Goal: Information Seeking & Learning: Learn about a topic

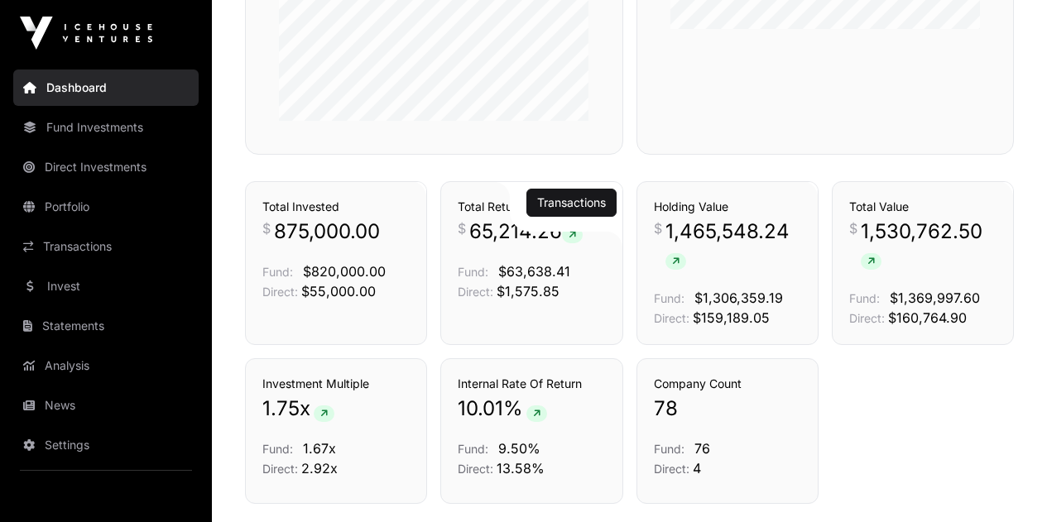
scroll to position [827, 0]
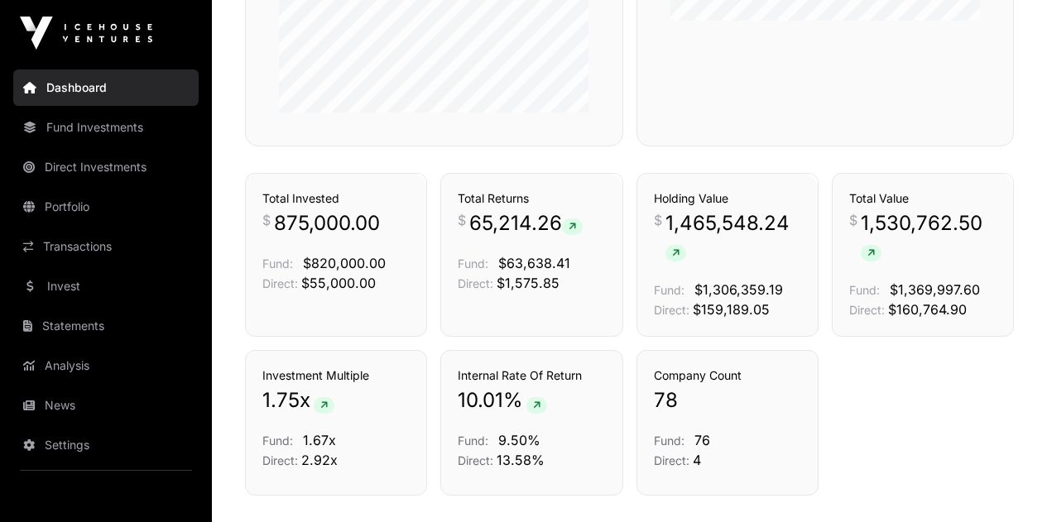
click at [631, 305] on div "Transactions Total Invested $ 875,000.00 Fund: $820,000.00 Direct: $55,000.00 T…" at bounding box center [629, 255] width 769 height 164
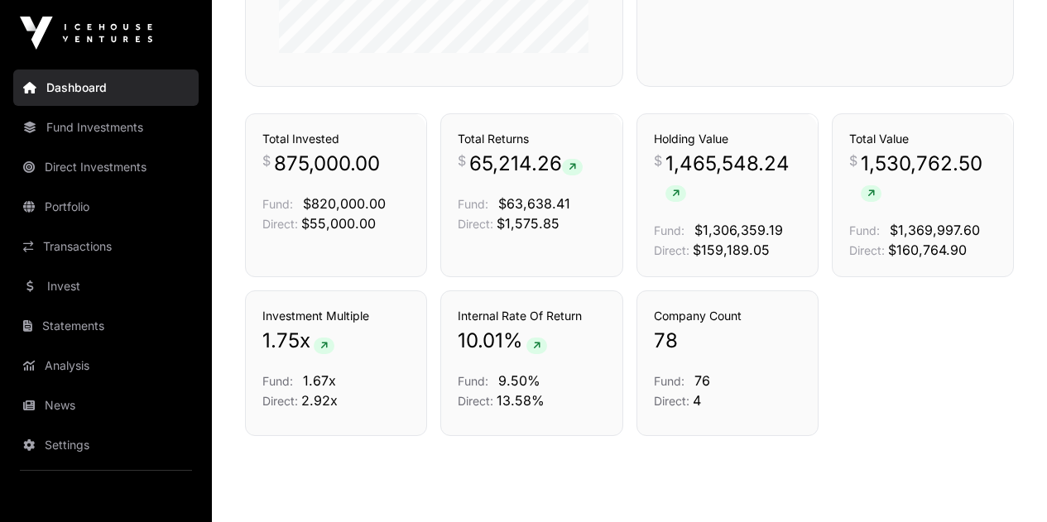
scroll to position [888, 0]
drag, startPoint x: 532, startPoint y: 314, endPoint x: 591, endPoint y: 313, distance: 58.8
click at [591, 313] on h3 "Internal Rate Of Return" at bounding box center [531, 315] width 147 height 17
click at [592, 313] on h3 "Internal Rate Of Return" at bounding box center [531, 315] width 147 height 17
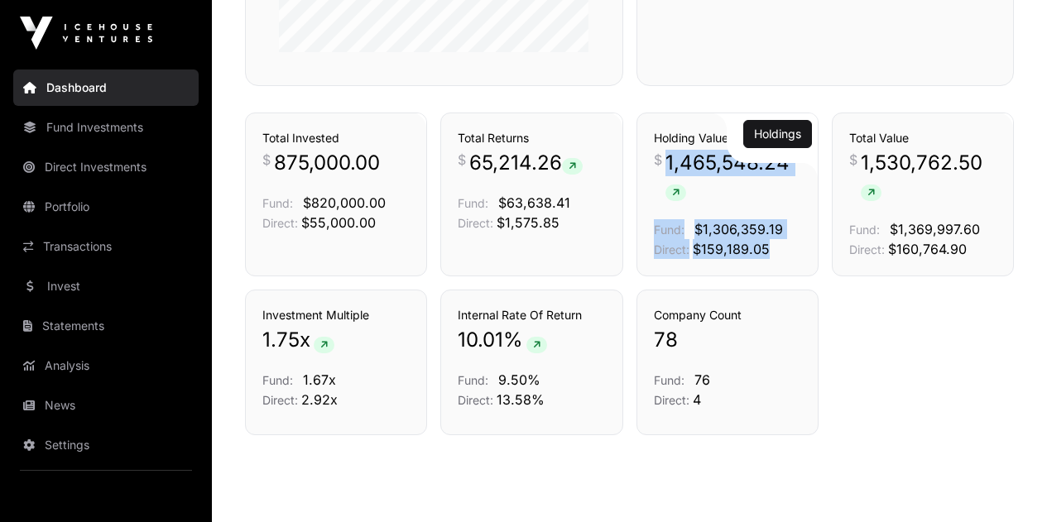
drag, startPoint x: 668, startPoint y: 166, endPoint x: 797, endPoint y: 252, distance: 154.7
click at [797, 252] on div "Holding Value $ 1,465,548.24 Fund: $1,306,359.19 Direct: $159,189.05" at bounding box center [727, 194] width 147 height 129
click at [794, 251] on p "Direct: $159,189.05" at bounding box center [727, 249] width 147 height 20
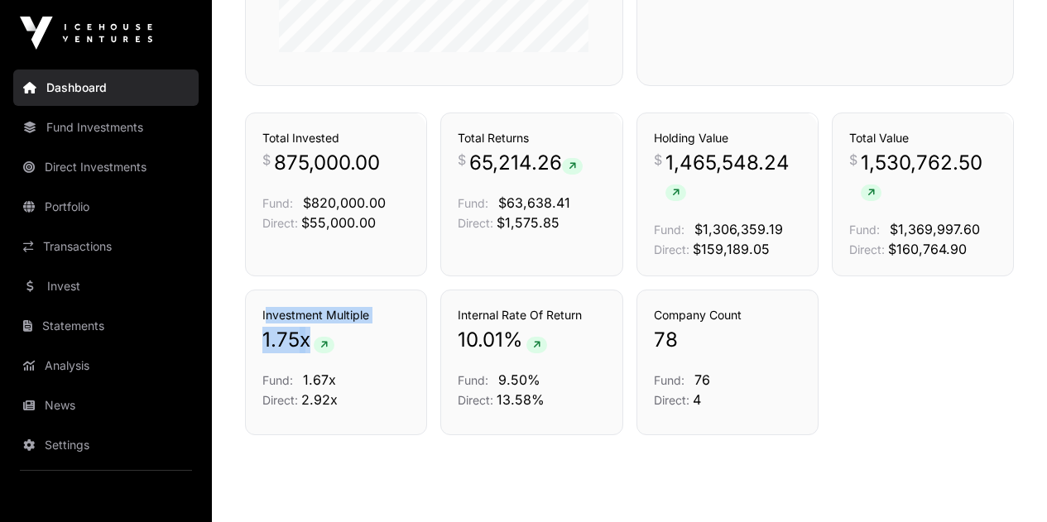
drag, startPoint x: 372, startPoint y: 338, endPoint x: 250, endPoint y: 300, distance: 127.5
click at [249, 309] on div "Investment Multiple 1.75 x Fund: 1.67x Direct: 2.92x" at bounding box center [336, 363] width 182 height 146
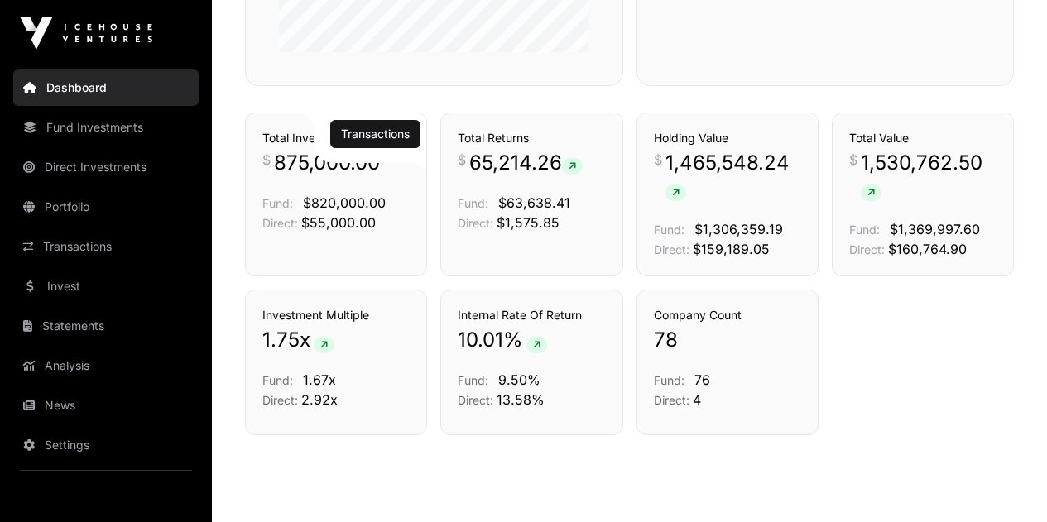
click at [376, 267] on div "Transactions Total Invested $ 875,000.00 Fund: $820,000.00 Direct: $55,000.00" at bounding box center [336, 195] width 182 height 164
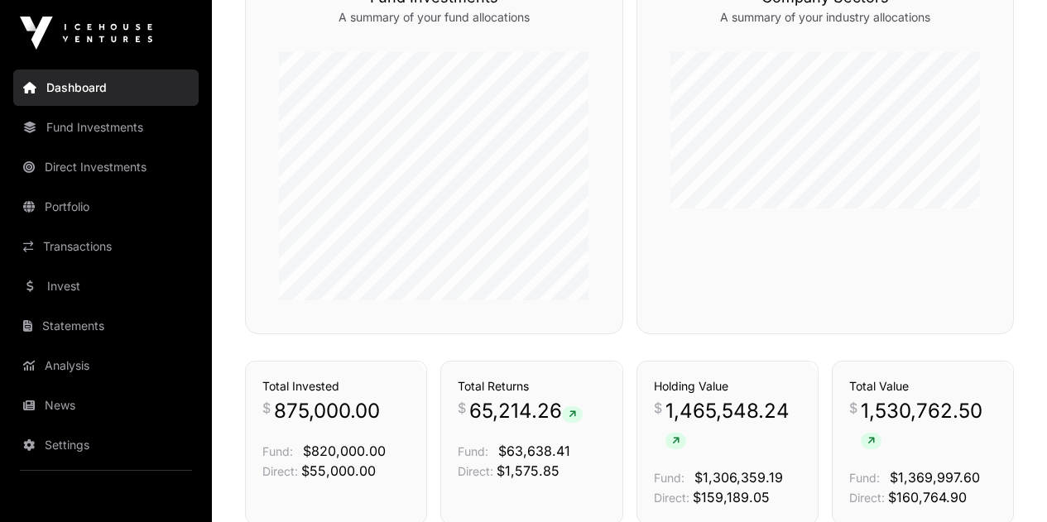
scroll to position [557, 0]
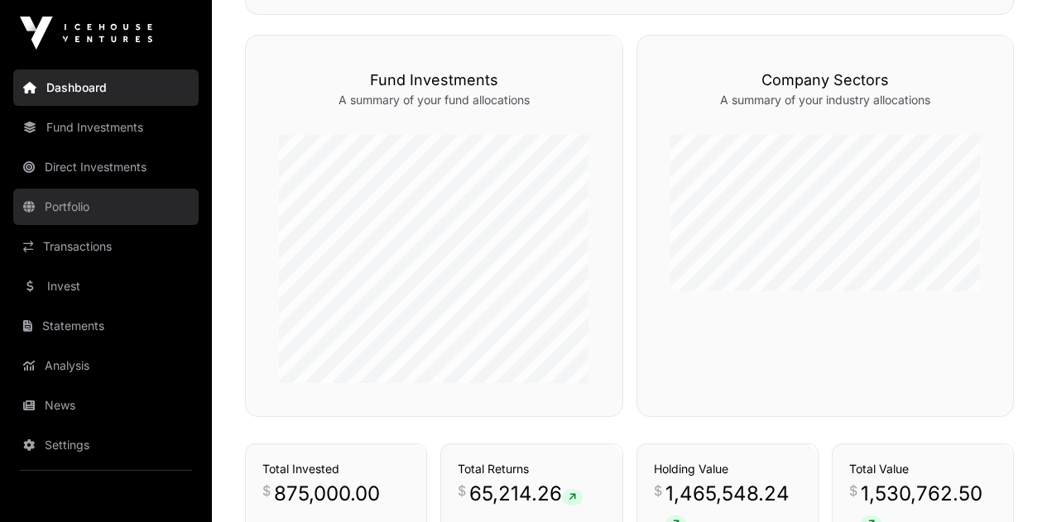
click at [119, 213] on link "Portfolio" at bounding box center [105, 207] width 185 height 36
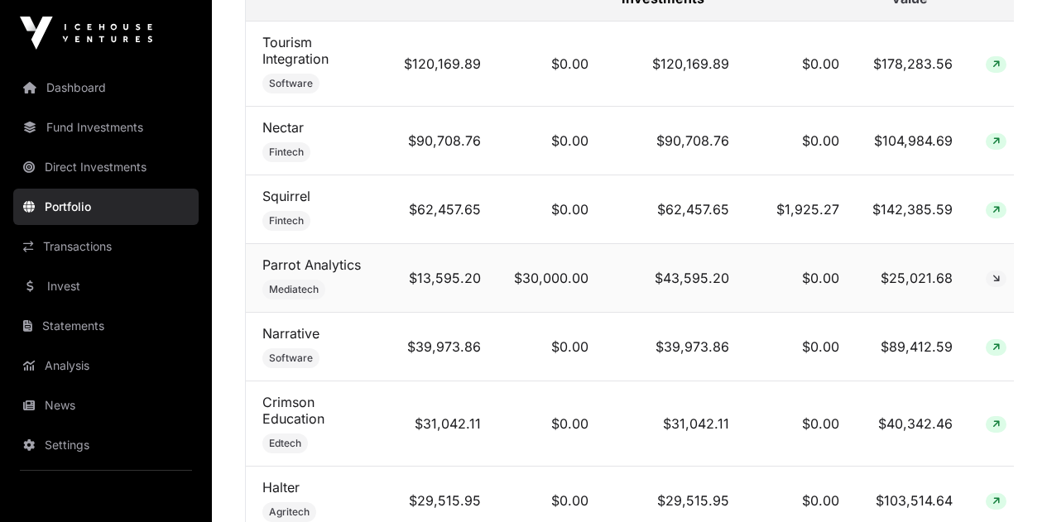
scroll to position [827, 0]
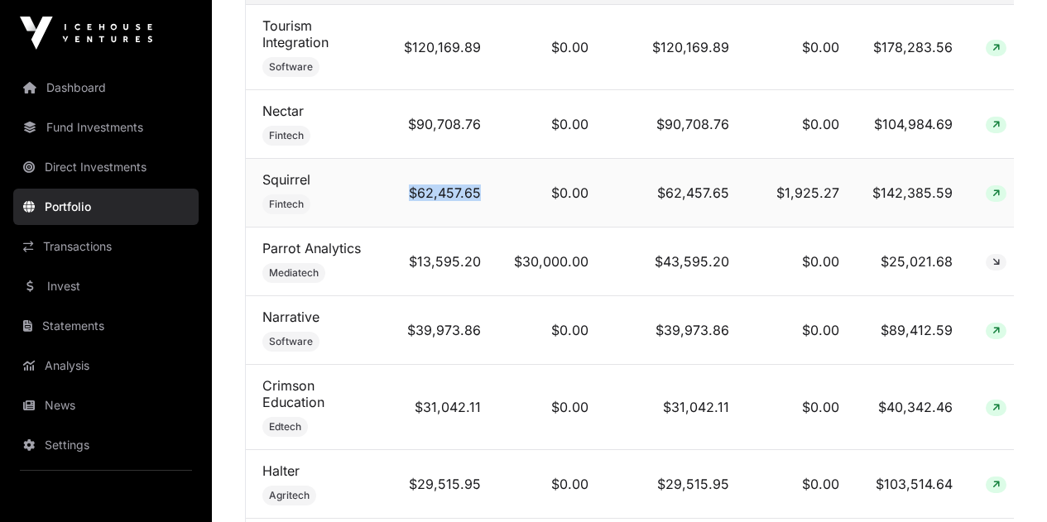
drag, startPoint x: 481, startPoint y: 199, endPoint x: 394, endPoint y: 208, distance: 87.3
click at [394, 208] on td "$62,457.65" at bounding box center [442, 193] width 110 height 69
click at [394, 207] on td "$62,457.65" at bounding box center [442, 193] width 110 height 69
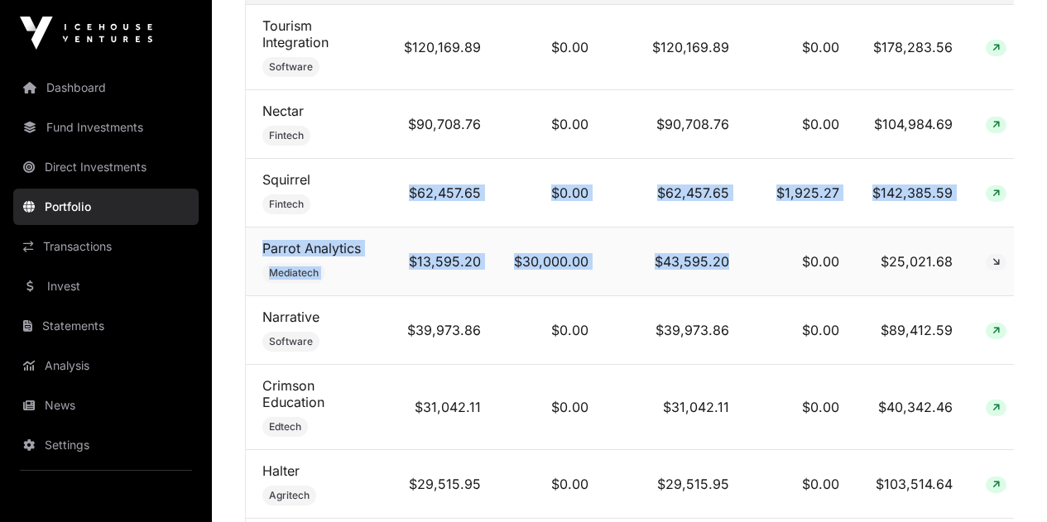
drag, startPoint x: 407, startPoint y: 203, endPoint x: 730, endPoint y: 279, distance: 331.6
click at [730, 279] on td "$43,595.20" at bounding box center [675, 262] width 141 height 69
drag, startPoint x: 730, startPoint y: 279, endPoint x: 404, endPoint y: 189, distance: 338.3
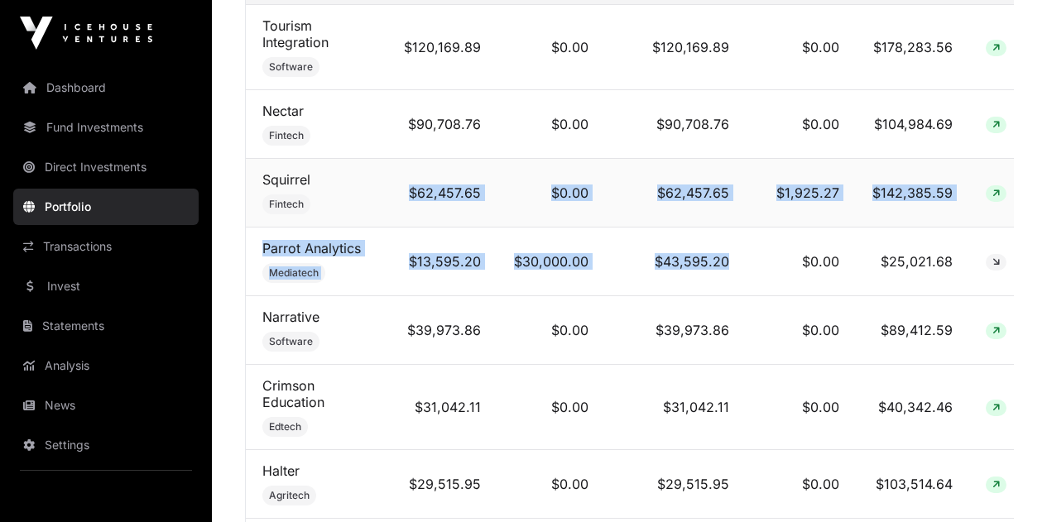
click at [404, 189] on td "$62,457.65" at bounding box center [442, 193] width 110 height 69
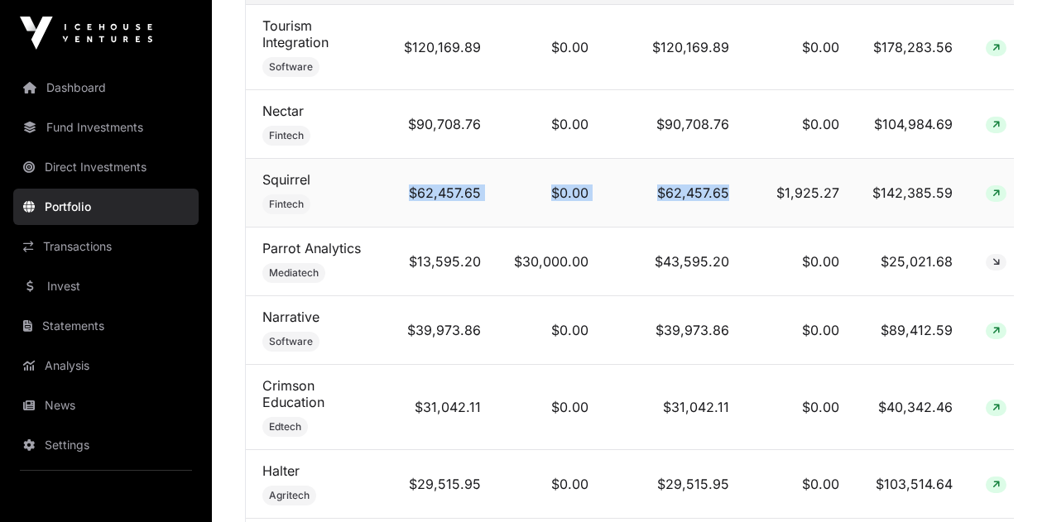
drag, startPoint x: 399, startPoint y: 202, endPoint x: 736, endPoint y: 217, distance: 337.9
click at [736, 217] on tr "Squirrel Fintech $62,457.65 $0.00 $62,457.65 $1,925.27 $142,385.59" at bounding box center [635, 193] width 779 height 69
click at [736, 217] on td "$62,457.65" at bounding box center [675, 193] width 141 height 69
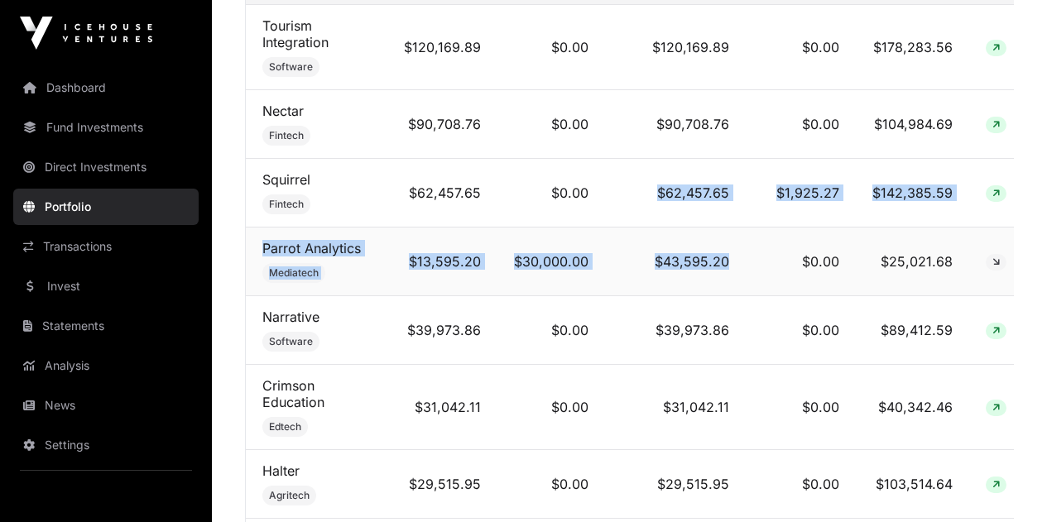
drag, startPoint x: 623, startPoint y: 210, endPoint x: 725, endPoint y: 284, distance: 125.6
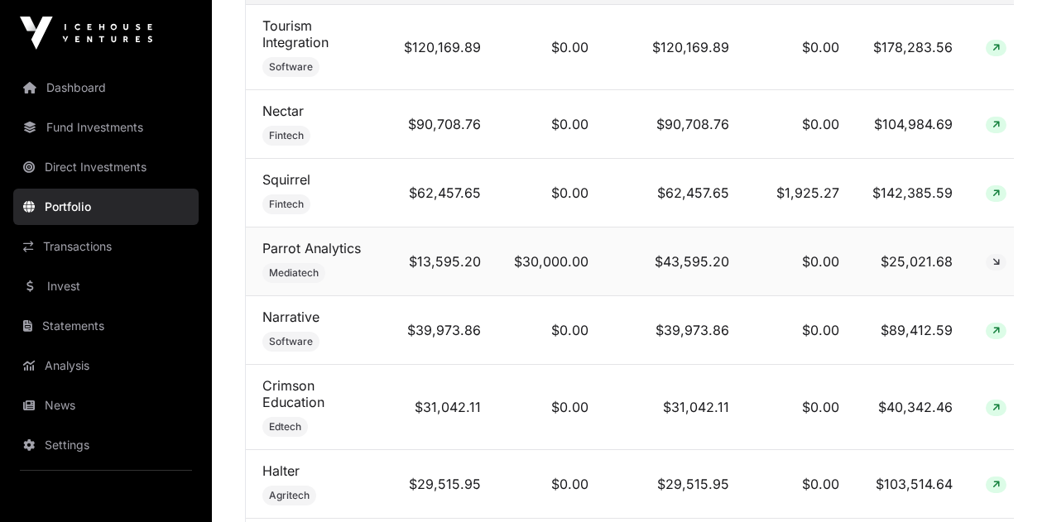
click at [746, 286] on td "$0.00" at bounding box center [801, 262] width 110 height 69
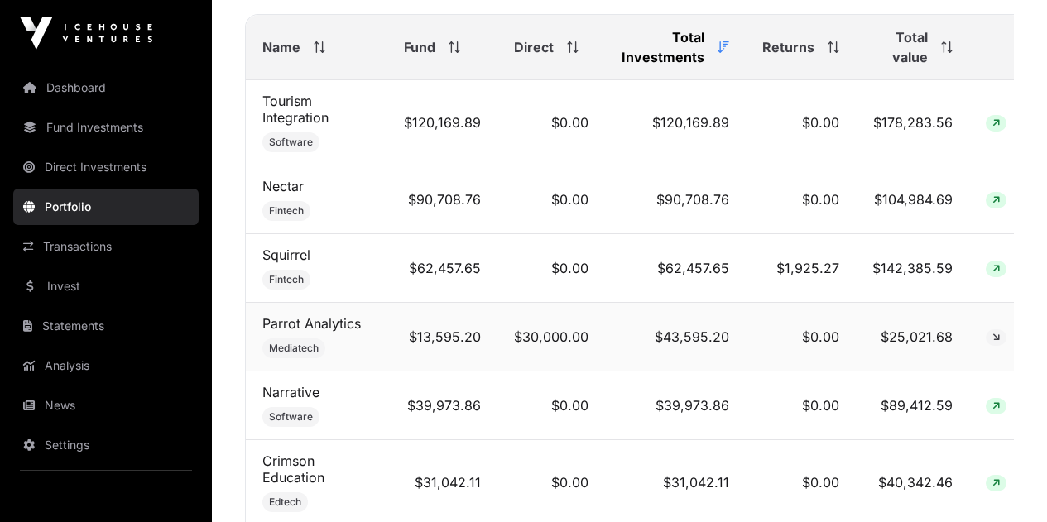
scroll to position [745, 0]
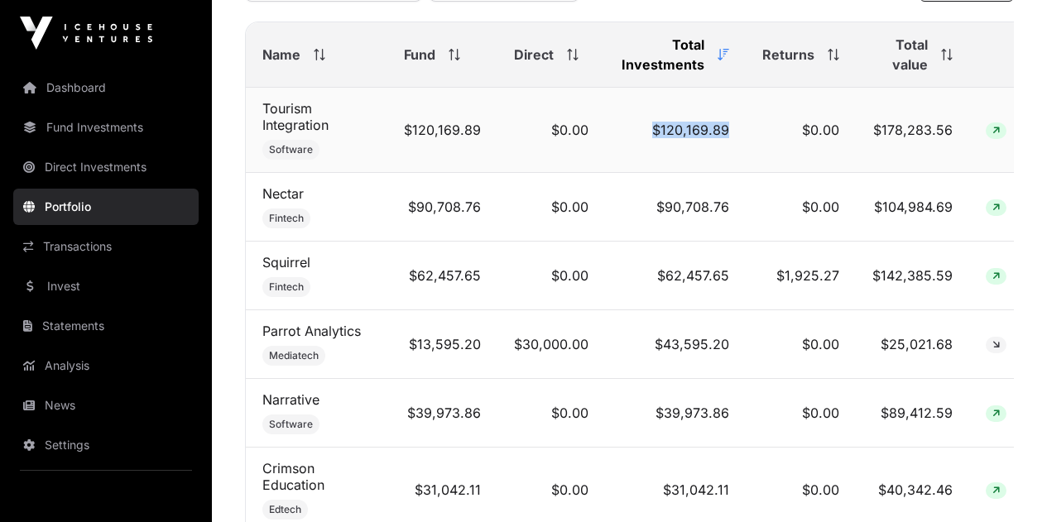
drag, startPoint x: 635, startPoint y: 159, endPoint x: 722, endPoint y: 155, distance: 87.0
click at [722, 155] on td "$120,169.89" at bounding box center [675, 130] width 141 height 85
drag, startPoint x: 736, startPoint y: 213, endPoint x: 640, endPoint y: 228, distance: 98.0
click at [640, 228] on td "$90,708.76" at bounding box center [675, 207] width 141 height 69
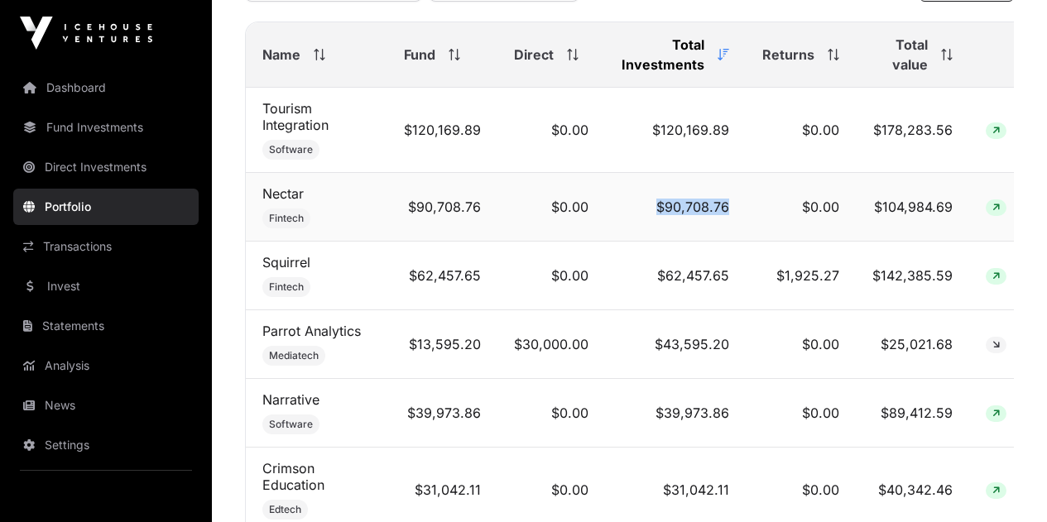
click at [638, 230] on td "$90,708.76" at bounding box center [675, 207] width 141 height 69
drag, startPoint x: 628, startPoint y: 259, endPoint x: 770, endPoint y: 309, distance: 150.0
click at [770, 309] on tr "Squirrel Fintech $62,457.65 $0.00 $62,457.65 $1,925.27 $142,385.59" at bounding box center [635, 276] width 779 height 69
click at [753, 309] on td "$1,925.27" at bounding box center [801, 276] width 110 height 69
click at [746, 310] on td "$1,925.27" at bounding box center [801, 276] width 110 height 69
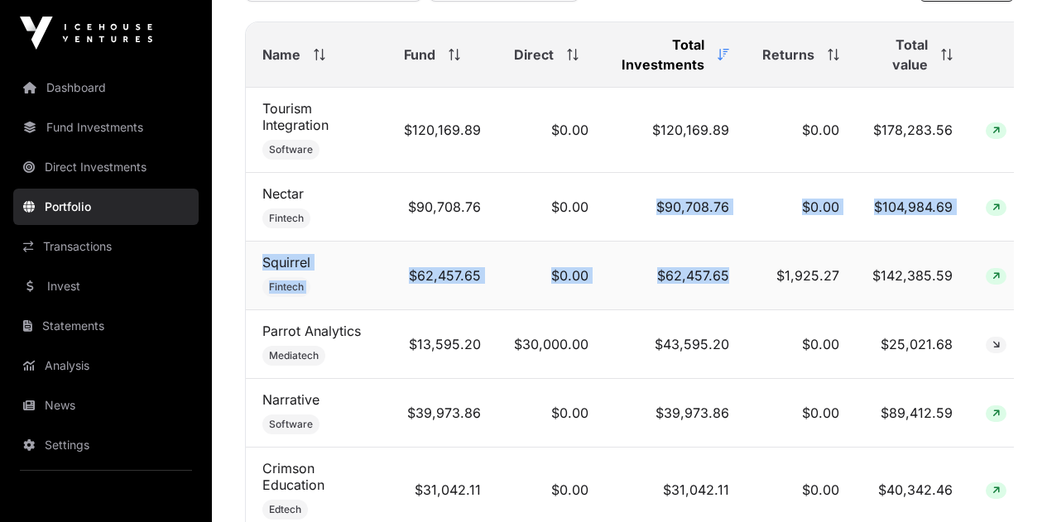
drag, startPoint x: 628, startPoint y: 216, endPoint x: 753, endPoint y: 255, distance: 130.9
click at [752, 255] on td "$1,925.27" at bounding box center [801, 276] width 110 height 69
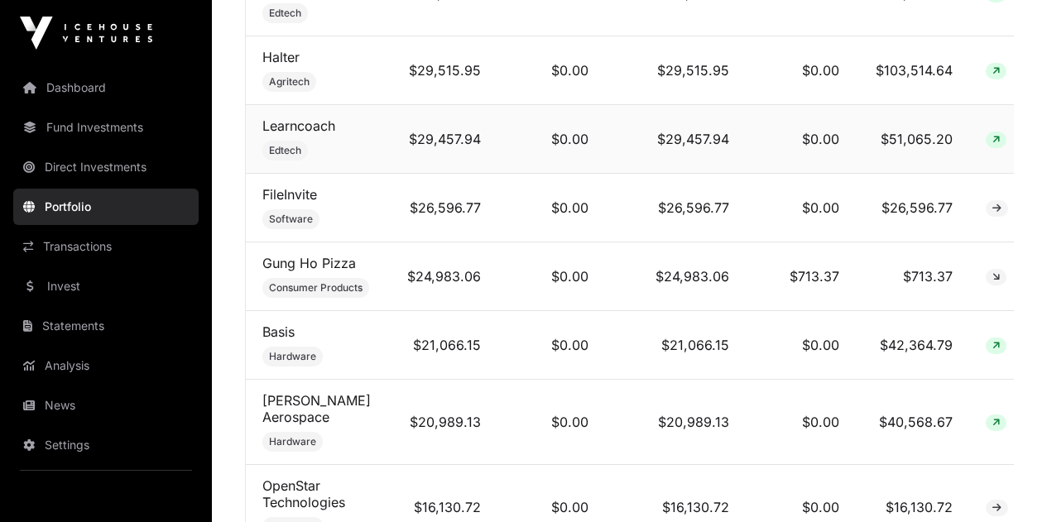
scroll to position [1076, 0]
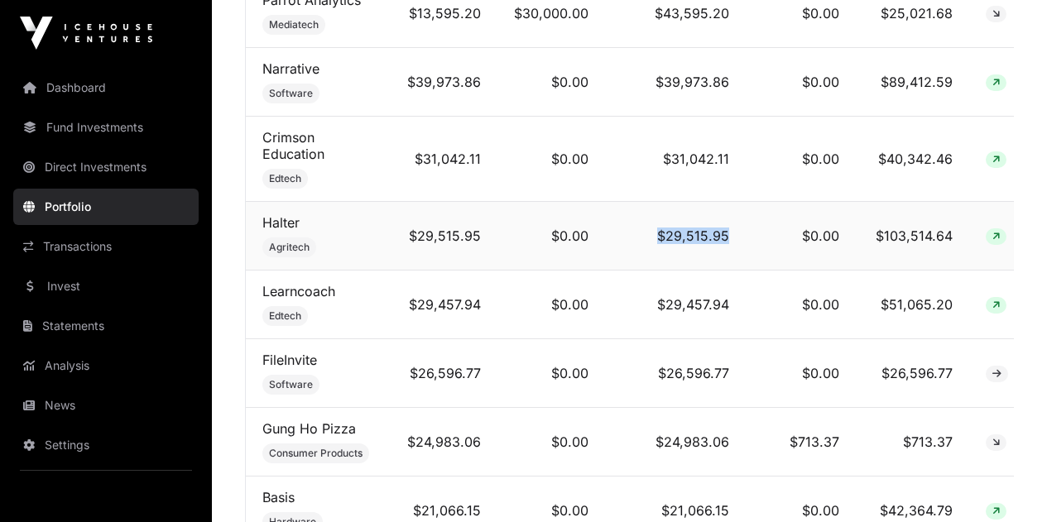
drag, startPoint x: 651, startPoint y: 243, endPoint x: 740, endPoint y: 253, distance: 89.1
click at [740, 253] on tr "Halter Agritech $29,515.95 $0.00 $29,515.95 $0.00 $103,514.64" at bounding box center [635, 236] width 779 height 69
click at [746, 253] on td "$0.00" at bounding box center [801, 236] width 110 height 69
drag, startPoint x: 740, startPoint y: 253, endPoint x: 650, endPoint y: 253, distance: 89.4
click at [654, 257] on tr "Halter Agritech $29,515.95 $0.00 $29,515.95 $0.00 $103,514.64" at bounding box center [635, 236] width 779 height 69
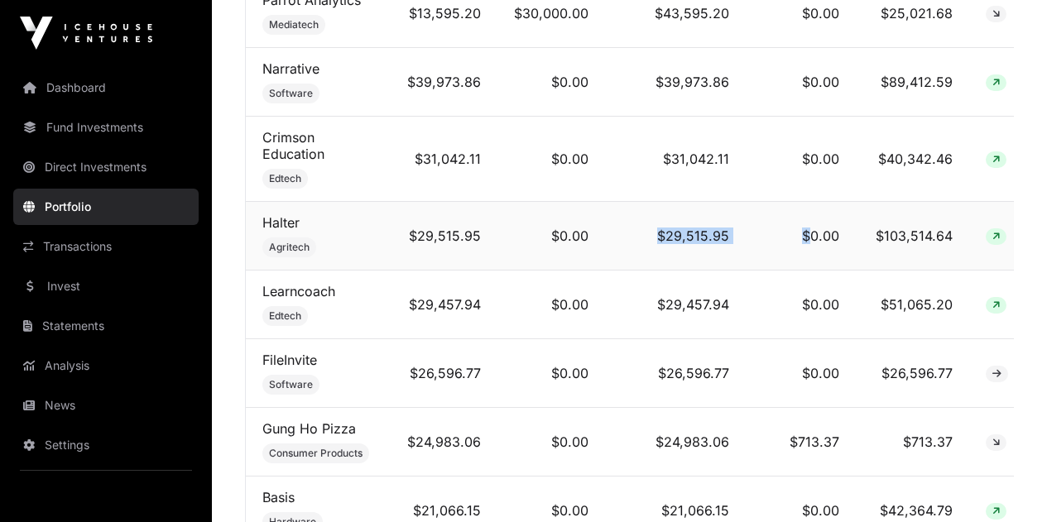
click at [650, 253] on td "$29,515.95" at bounding box center [675, 236] width 141 height 69
drag, startPoint x: 639, startPoint y: 242, endPoint x: 743, endPoint y: 250, distance: 104.5
click at [743, 250] on tr "Halter Agritech $29,515.95 $0.00 $29,515.95 $0.00 $103,514.64" at bounding box center [635, 236] width 779 height 69
click at [746, 250] on td "$0.00" at bounding box center [801, 236] width 110 height 69
click at [271, 229] on link "Halter" at bounding box center [280, 222] width 37 height 17
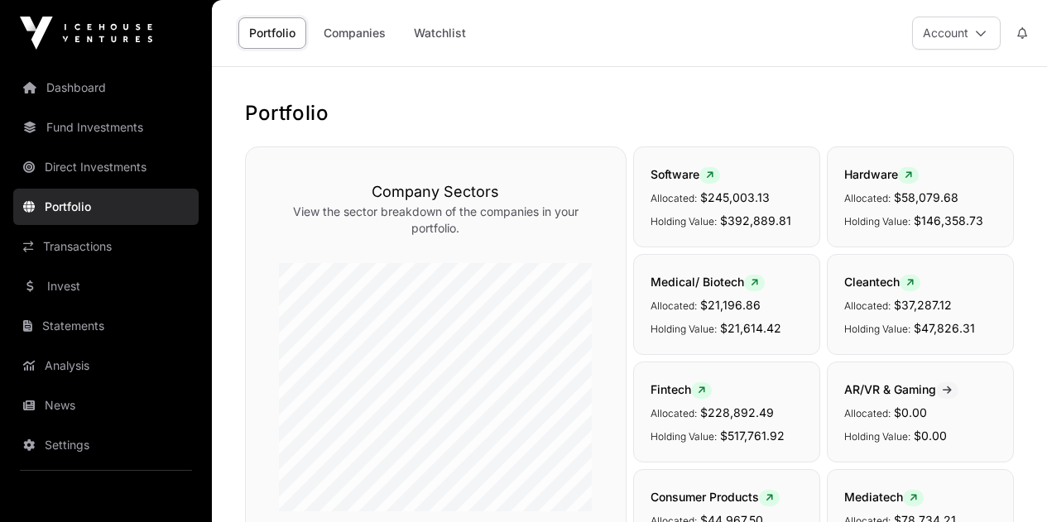
scroll to position [1076, 0]
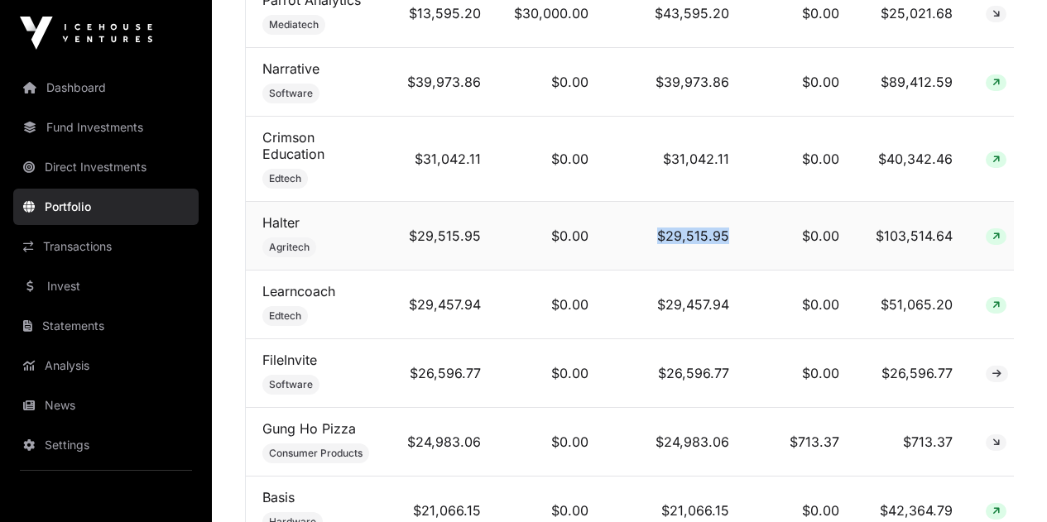
drag, startPoint x: 729, startPoint y: 247, endPoint x: 650, endPoint y: 252, distance: 78.8
click at [650, 252] on td "$29,515.95" at bounding box center [675, 236] width 141 height 69
click at [648, 249] on td "$29,515.95" at bounding box center [675, 236] width 141 height 69
drag, startPoint x: 644, startPoint y: 239, endPoint x: 749, endPoint y: 259, distance: 107.0
click at [749, 259] on tr "Halter Agritech $29,515.95 $0.00 $29,515.95 $0.00 $103,514.64" at bounding box center [635, 236] width 779 height 69
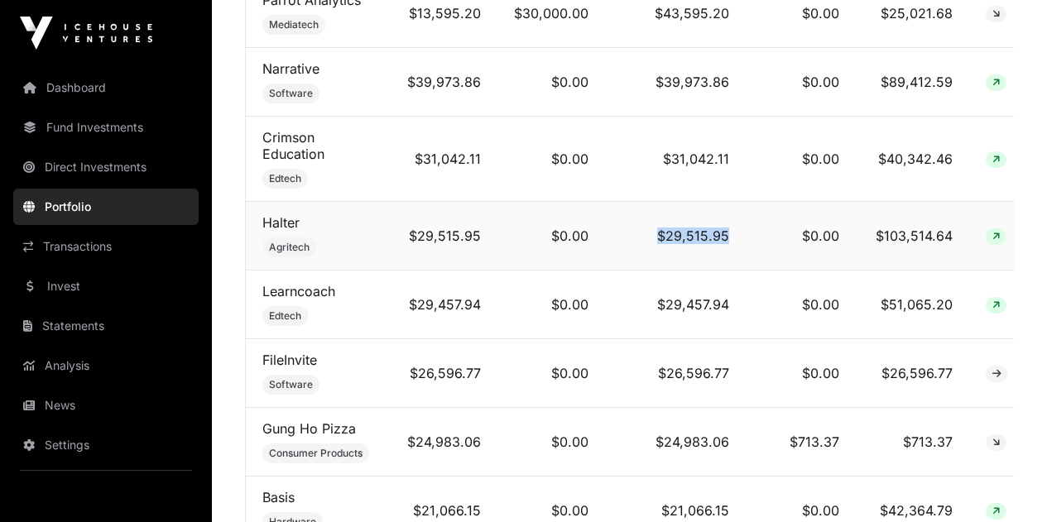
click at [749, 259] on td "$0.00" at bounding box center [801, 236] width 110 height 69
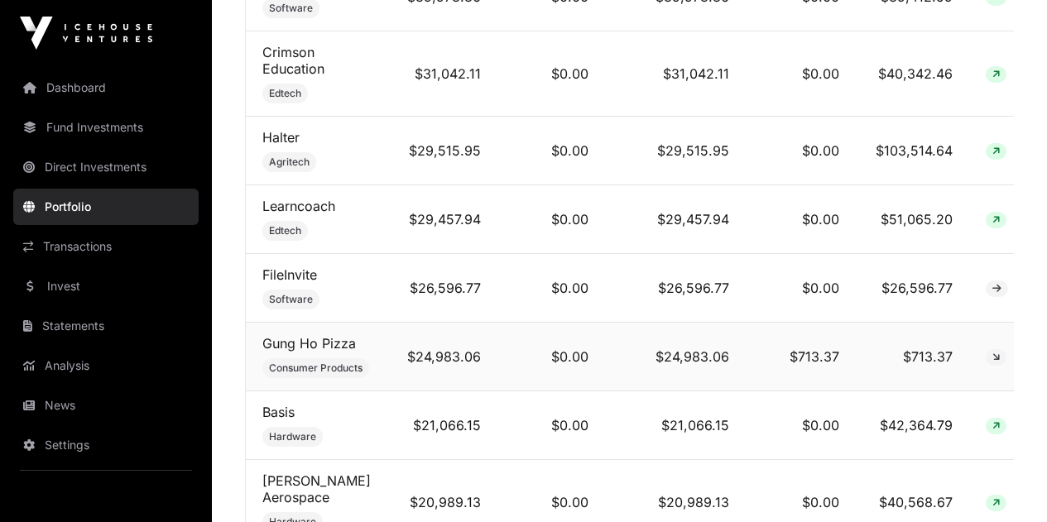
scroll to position [1241, 0]
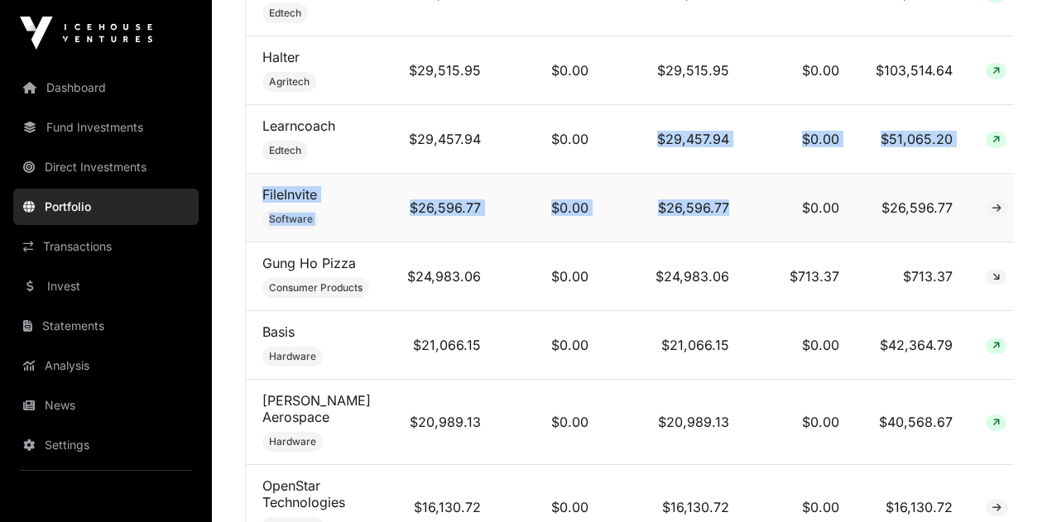
drag, startPoint x: 636, startPoint y: 146, endPoint x: 728, endPoint y: 224, distance: 120.4
click at [729, 213] on td "$26,596.77" at bounding box center [675, 208] width 141 height 69
click at [731, 211] on td "$26,596.77" at bounding box center [675, 208] width 141 height 69
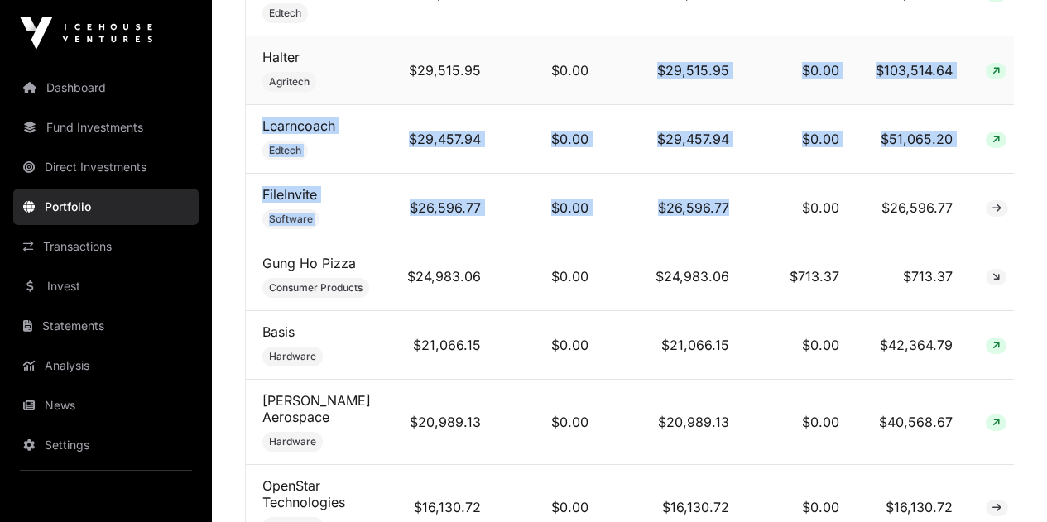
drag, startPoint x: 731, startPoint y: 209, endPoint x: 642, endPoint y: 75, distance: 160.0
click at [650, 74] on td "$29,515.95" at bounding box center [675, 70] width 141 height 69
drag, startPoint x: 654, startPoint y: 74, endPoint x: 728, endPoint y: 212, distance: 156.3
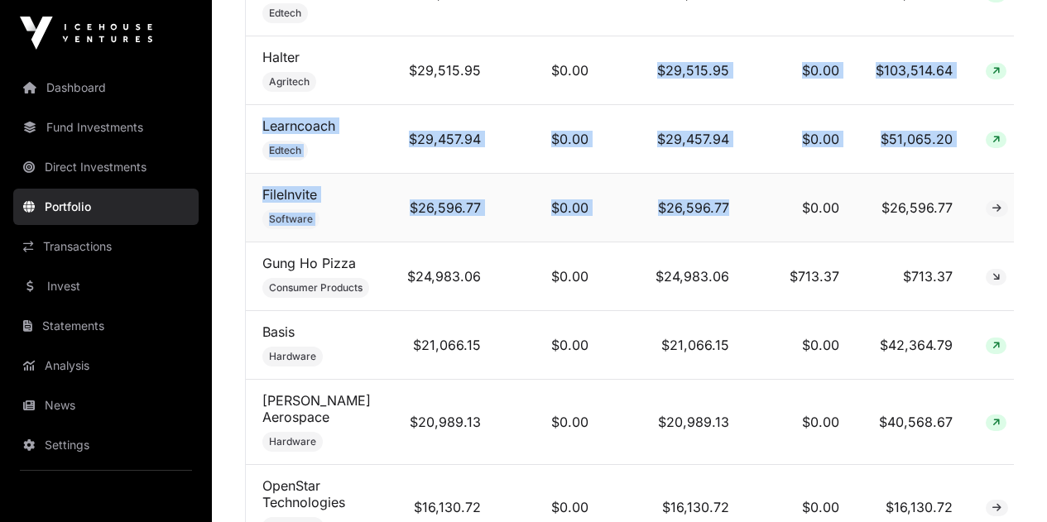
click at [727, 213] on td "$26,596.77" at bounding box center [675, 208] width 141 height 69
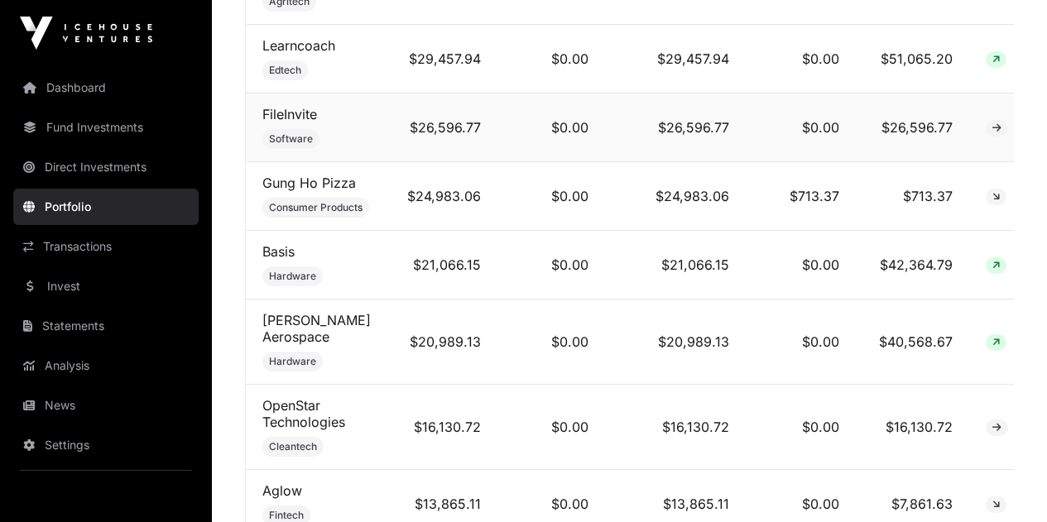
scroll to position [1324, 0]
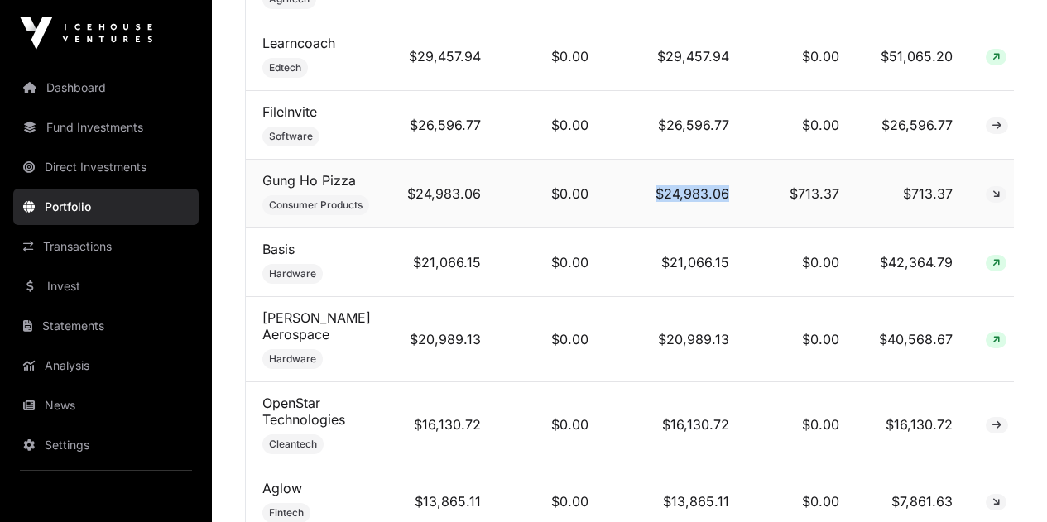
drag, startPoint x: 638, startPoint y: 211, endPoint x: 748, endPoint y: 213, distance: 110.1
click at [748, 213] on tr "Gung Ho Pizza Consumer Products $24,983.06 $0.00 $24,983.06 $713.37 $713.37" at bounding box center [635, 194] width 779 height 69
click at [748, 213] on td "$713.37" at bounding box center [801, 194] width 110 height 69
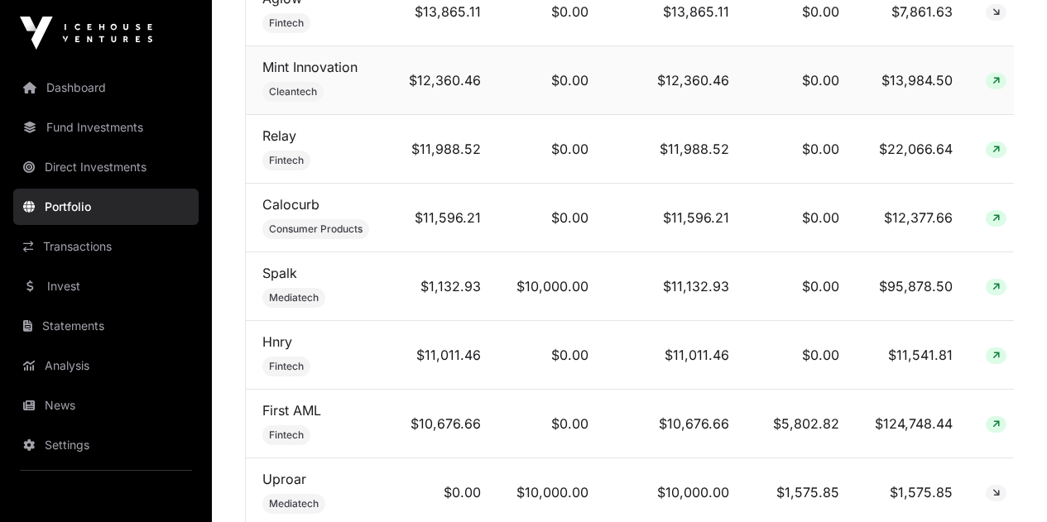
scroll to position [1820, 0]
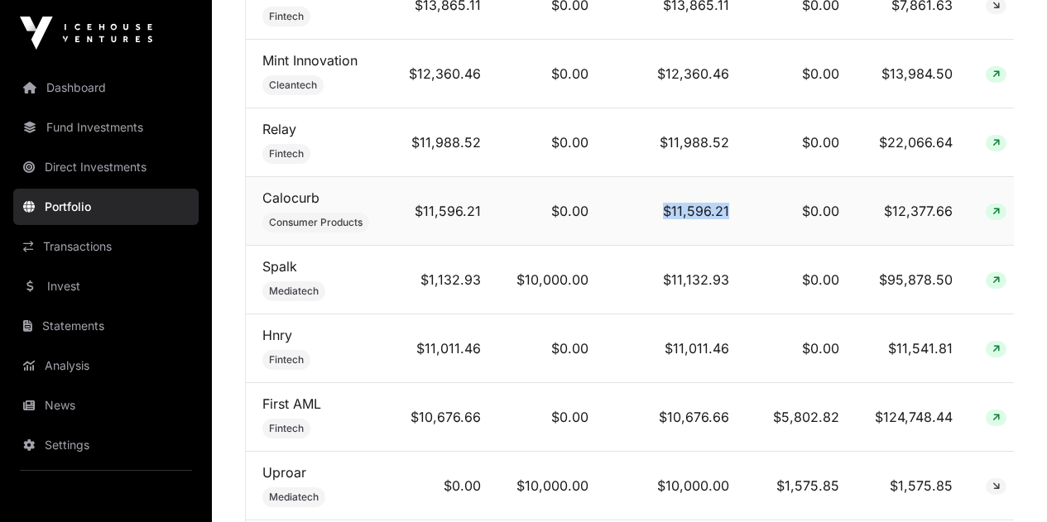
drag, startPoint x: 728, startPoint y: 207, endPoint x: 658, endPoint y: 204, distance: 70.4
click at [658, 204] on td "$11,596.21" at bounding box center [675, 211] width 141 height 69
drag, startPoint x: 658, startPoint y: 204, endPoint x: 743, endPoint y: 212, distance: 85.6
click at [743, 212] on tr "Calocurb Consumer Products $11,596.21 $0.00 $11,596.21 $0.00 $12,377.66" at bounding box center [635, 211] width 779 height 69
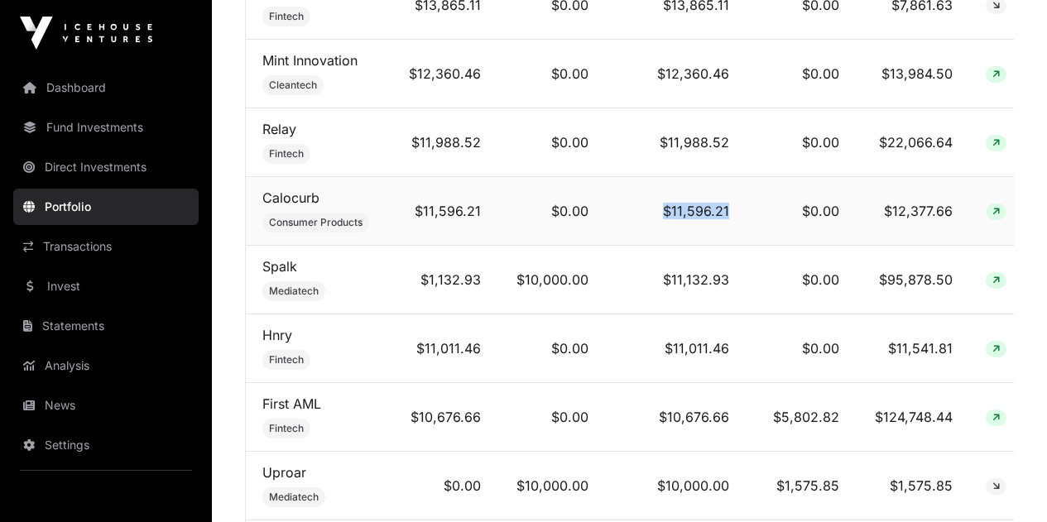
click at [746, 213] on td "$0.00" at bounding box center [801, 211] width 110 height 69
drag, startPoint x: 736, startPoint y: 215, endPoint x: 621, endPoint y: 208, distance: 116.1
click at [621, 208] on tr "Calocurb Consumer Products $11,596.21 $0.00 $11,596.21 $0.00 $12,377.66" at bounding box center [635, 211] width 779 height 69
click at [622, 206] on td "$11,596.21" at bounding box center [675, 211] width 141 height 69
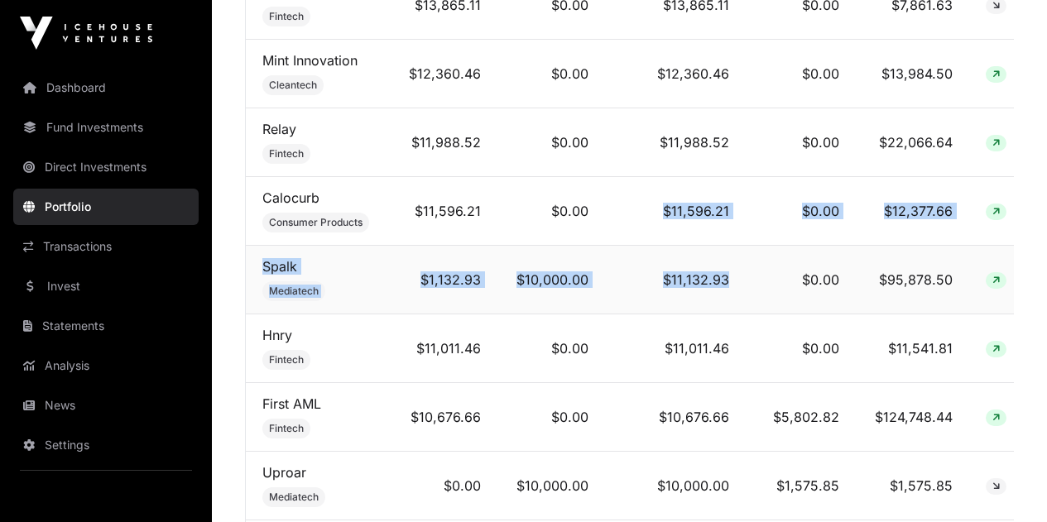
drag, startPoint x: 640, startPoint y: 209, endPoint x: 738, endPoint y: 278, distance: 119.4
click at [746, 278] on td "$0.00" at bounding box center [801, 280] width 110 height 69
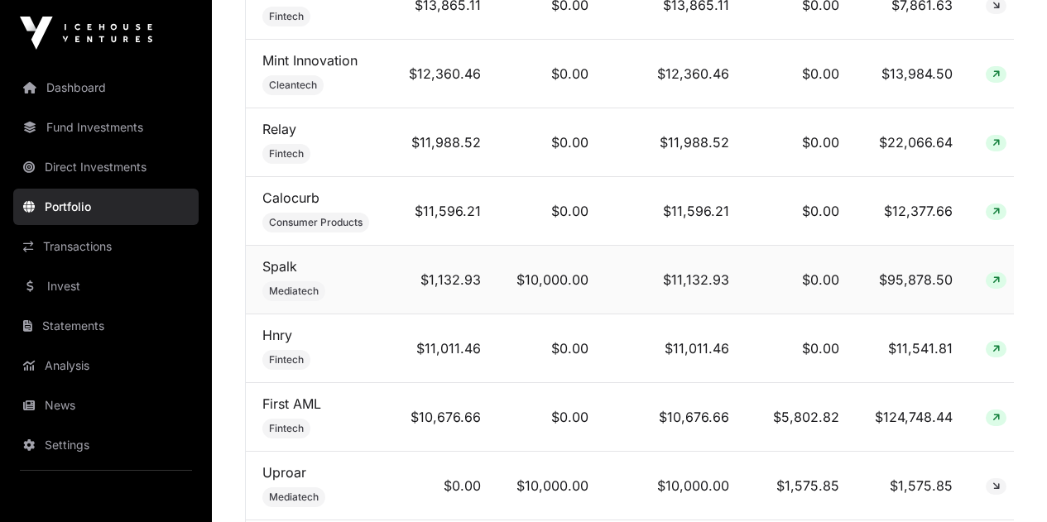
scroll to position [1903, 0]
